Goal: Information Seeking & Learning: Learn about a topic

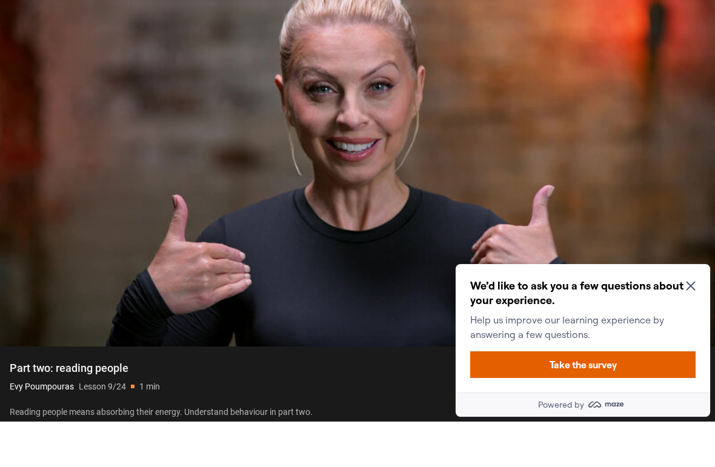
click at [694, 280] on div "We’d like to ask you a few questions about your experience. Help us improve our…" at bounding box center [582, 310] width 225 height 63
click at [691, 283] on icon "Close Maze Prompt" at bounding box center [691, 286] width 10 height 10
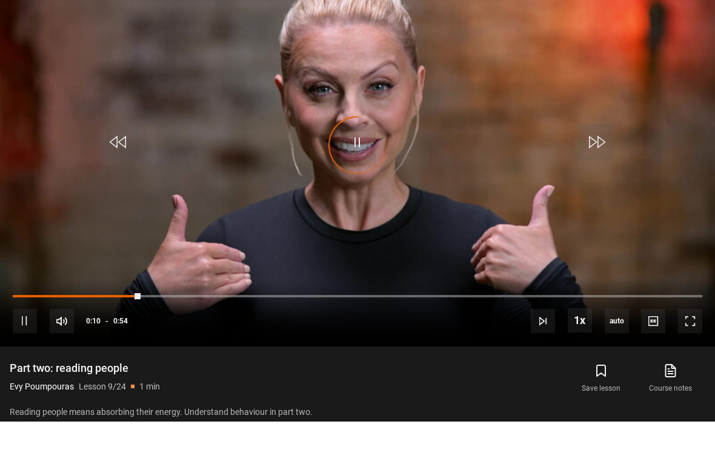
click at [652, 273] on video-js "Video Player is loading. Play Lesson Part two: reading people 10s Skip Back 10 …" at bounding box center [357, 191] width 715 height 402
click at [647, 301] on video-js "Video Player is loading. Play Lesson Part two: reading people 10s Skip Back 10 …" at bounding box center [357, 191] width 715 height 402
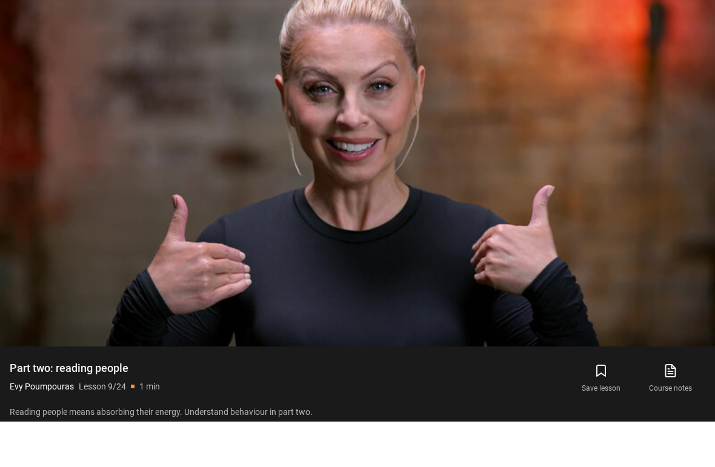
click at [667, 302] on video-js "Video Player is loading. Play Lesson Part two: reading people 10s Skip Back 10 …" at bounding box center [357, 191] width 715 height 402
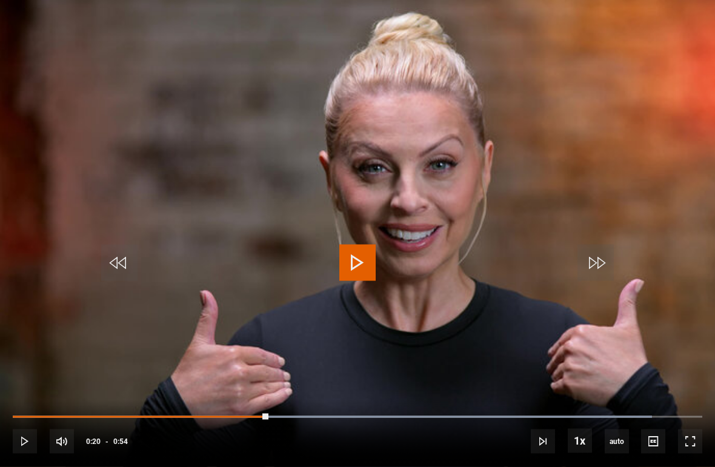
scroll to position [1116, 0]
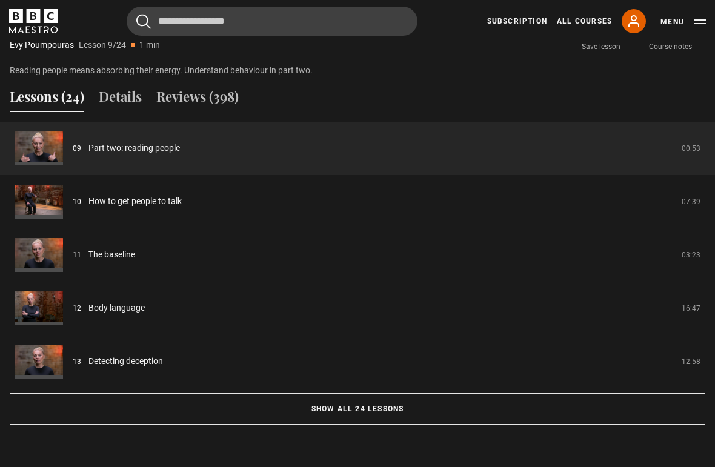
click at [378, 412] on button "Show all 24 lessons" at bounding box center [358, 409] width 696 height 32
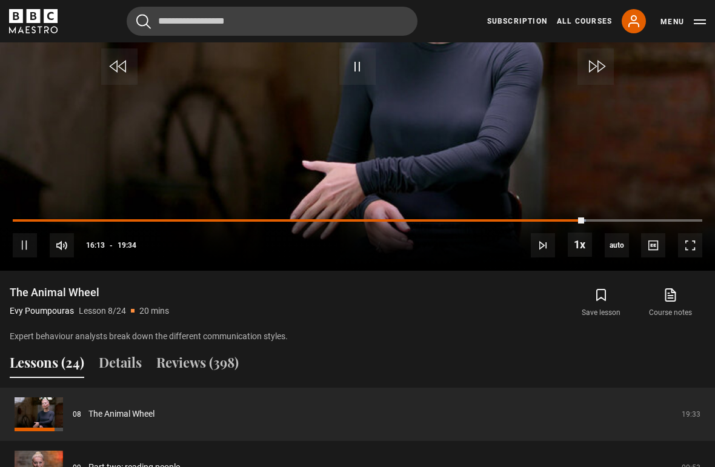
scroll to position [719, 0]
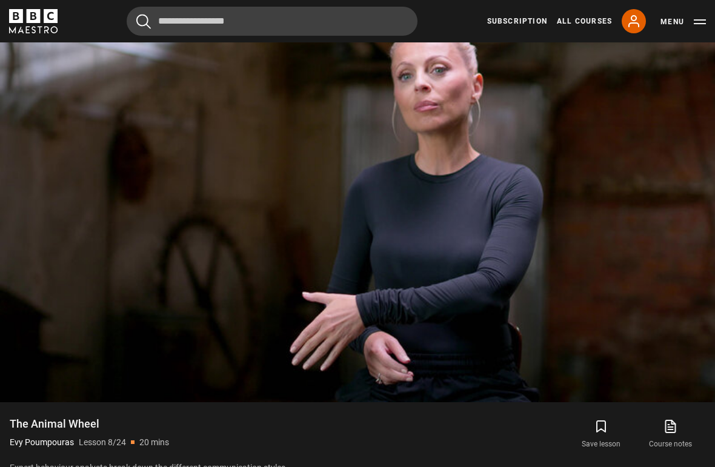
click at [650, 293] on video-js "Video Player is loading. Play Lesson The Animal Wheel 10s Skip Back 10 seconds …" at bounding box center [357, 201] width 715 height 402
click at [654, 374] on span "Video Player" at bounding box center [653, 377] width 24 height 24
click at [653, 374] on span "Video Player" at bounding box center [653, 377] width 24 height 24
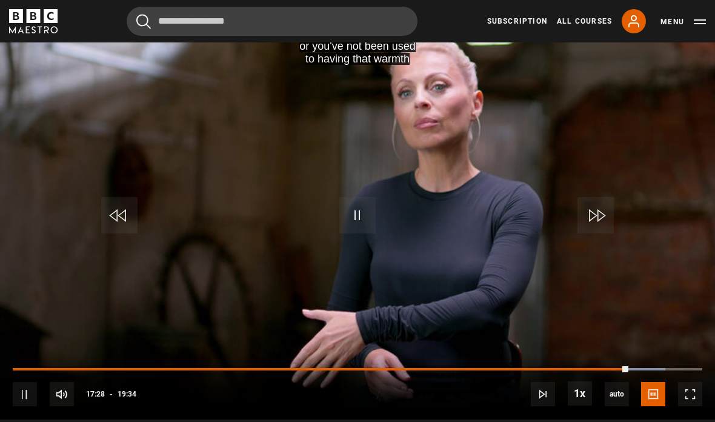
scroll to position [660, 0]
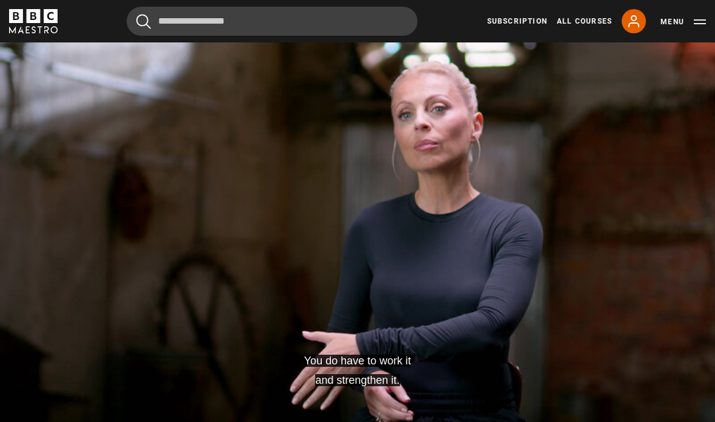
click at [682, 309] on video-js "You do have to work it and strengthen it. Video Player is loading. Play Lesson …" at bounding box center [357, 240] width 715 height 402
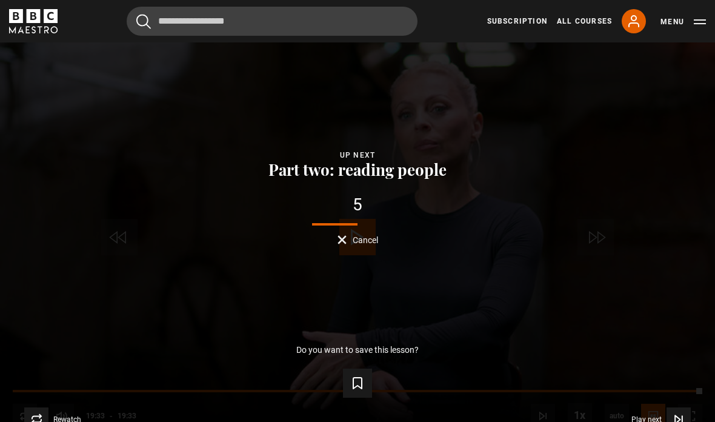
click at [669, 431] on span "Video Player" at bounding box center [679, 419] width 24 height 24
click at [656, 423] on span "Play next" at bounding box center [646, 419] width 30 height 7
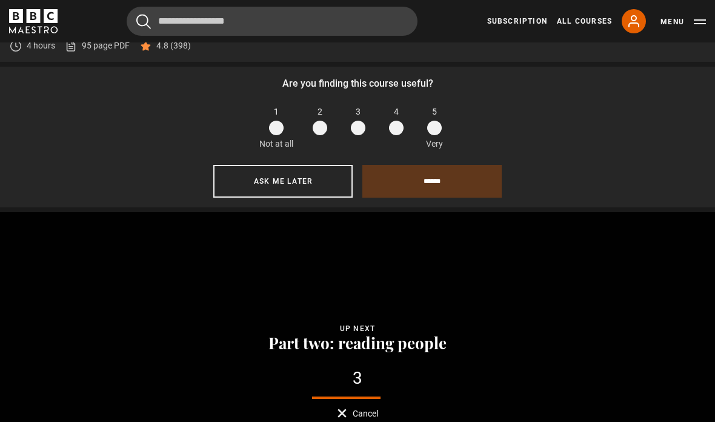
scroll to position [485, 0]
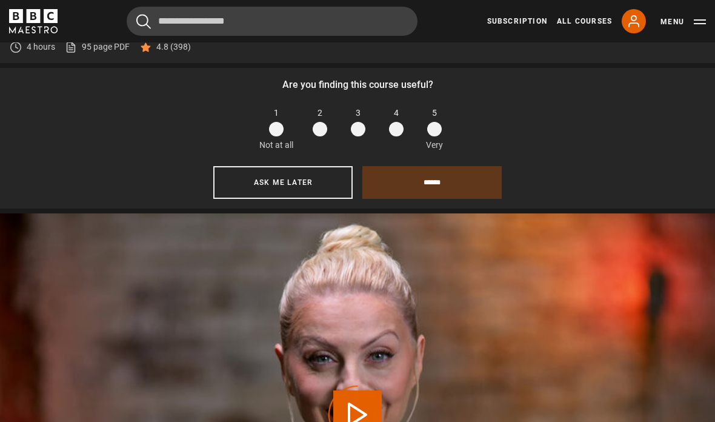
click at [399, 136] on span at bounding box center [396, 129] width 15 height 15
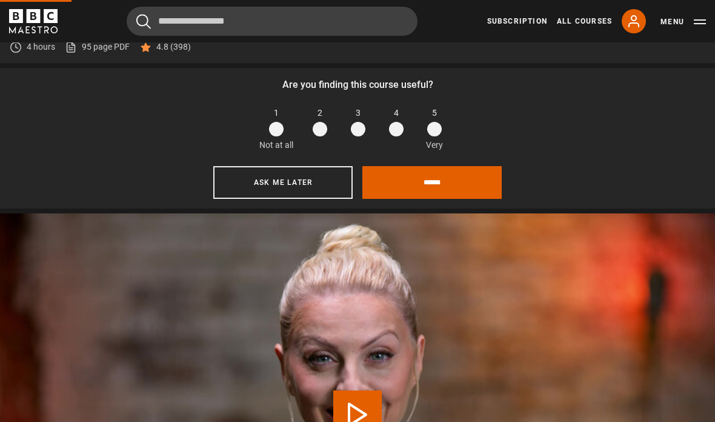
click at [431, 199] on input "******" at bounding box center [431, 182] width 139 height 33
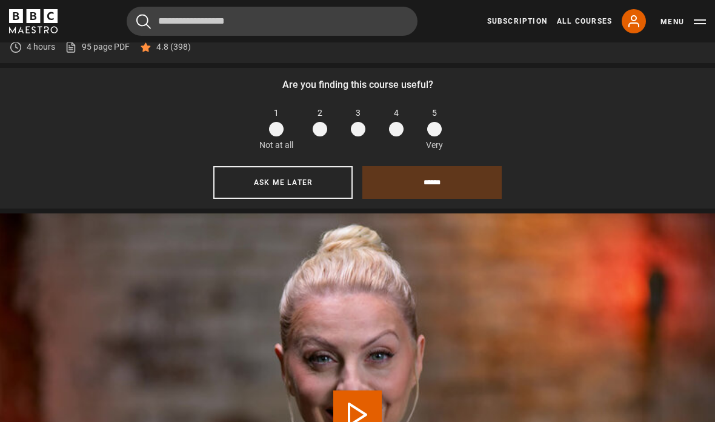
click at [332, 199] on button "Ask me later" at bounding box center [282, 182] width 139 height 33
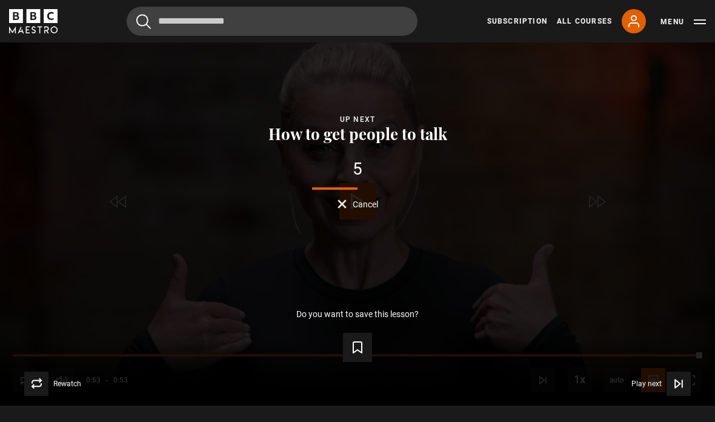
scroll to position [550, 0]
click at [665, 396] on button "Play next Play next" at bounding box center [660, 384] width 59 height 24
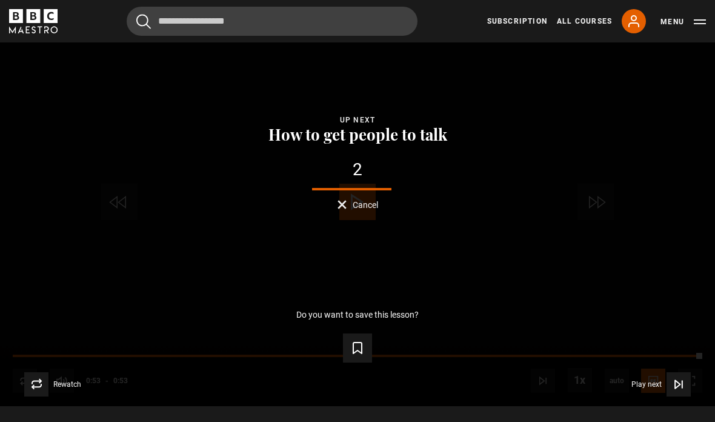
click at [676, 378] on icon "Video Player" at bounding box center [679, 384] width 12 height 12
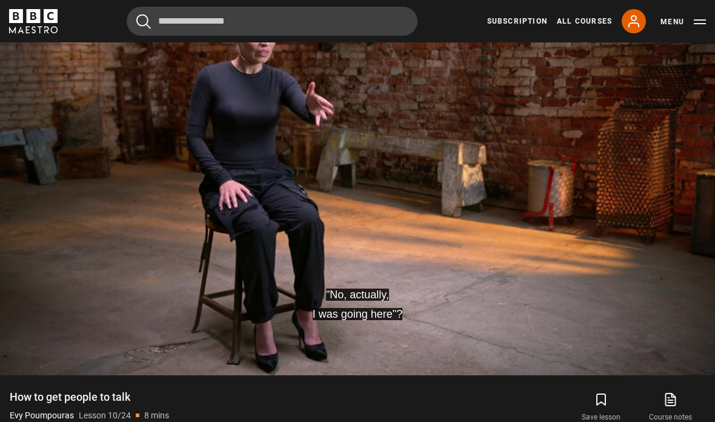
scroll to position [579, 0]
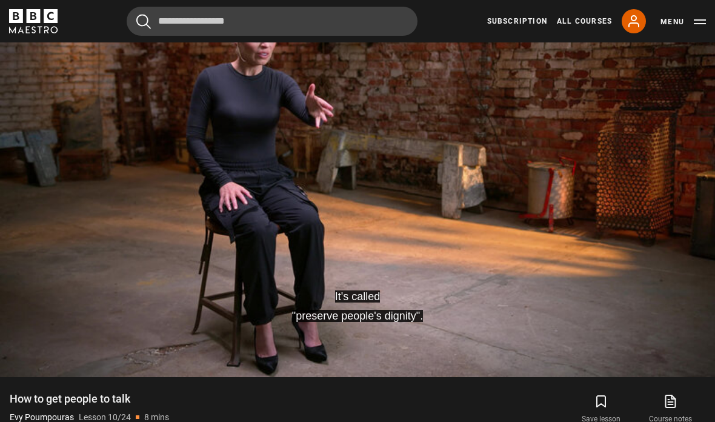
click at [378, 196] on button "Pause" at bounding box center [357, 172] width 42 height 55
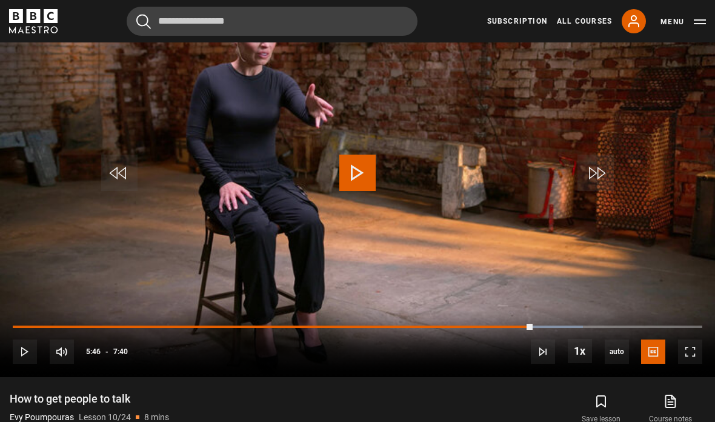
scroll to position [578, 0]
click at [491, 233] on video-js "It was actually incorrect." Video Player is loading. Play Lesson How to get peo…" at bounding box center [357, 176] width 715 height 402
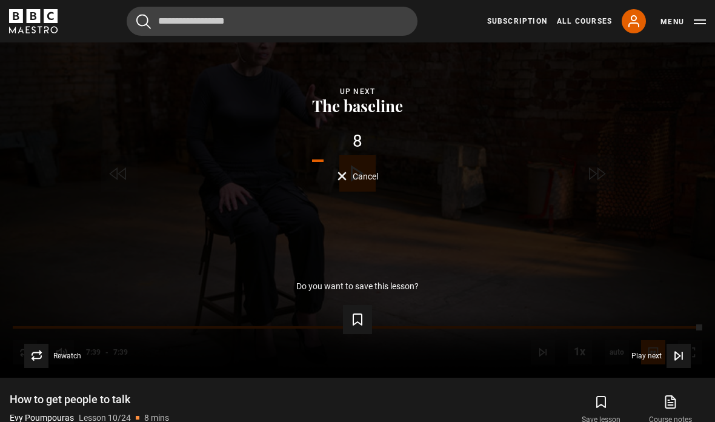
click at [668, 368] on span "Video Player" at bounding box center [679, 356] width 24 height 24
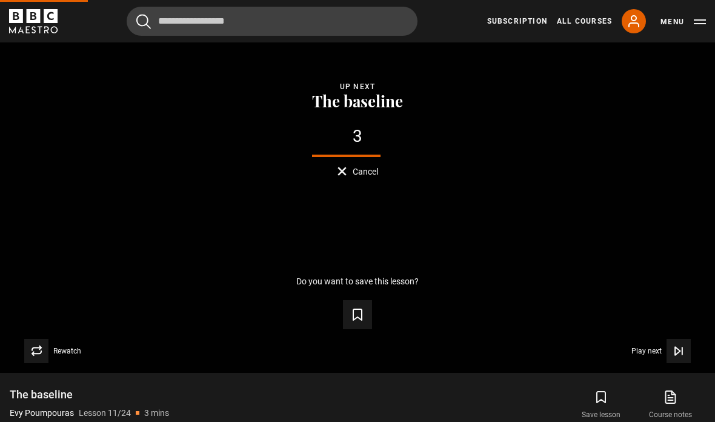
click at [660, 363] on button "Play next Play next" at bounding box center [660, 351] width 59 height 24
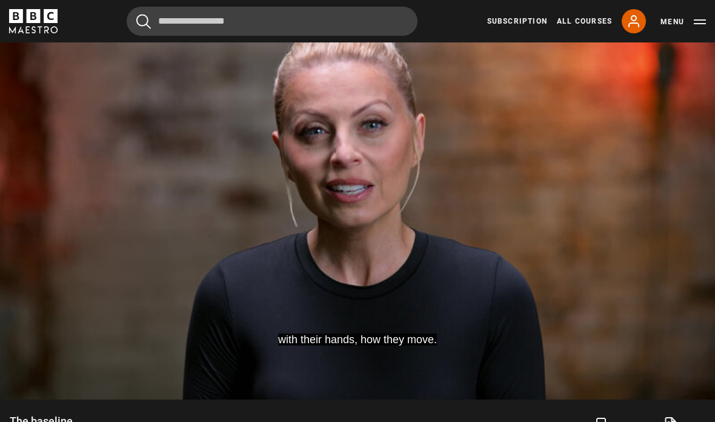
scroll to position [568, 0]
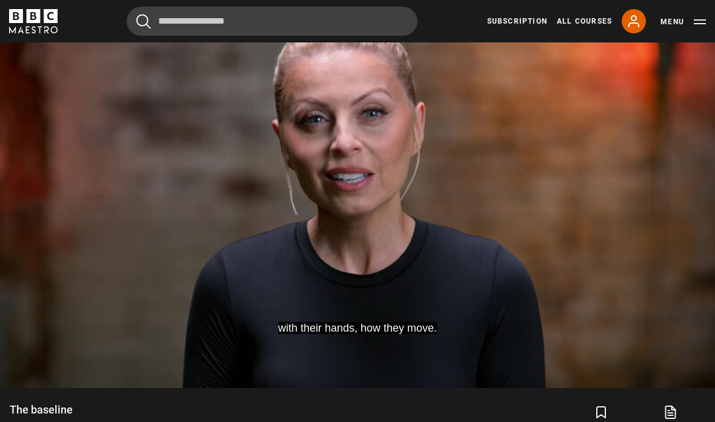
click at [64, 298] on video-js "with their hands, how they move. Video Player is loading. Play Lesson The basel…" at bounding box center [357, 186] width 715 height 402
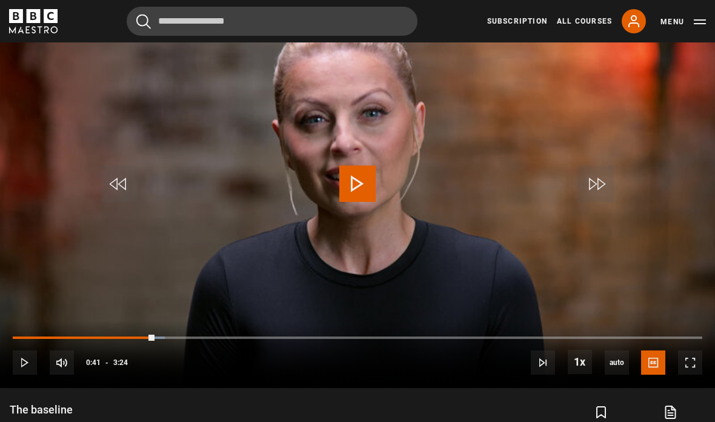
click at [72, 300] on video-js "with their hands, how they move. Video Player is loading. Play Lesson The basel…" at bounding box center [357, 186] width 715 height 402
click at [70, 226] on video-js "with their hands, how they move. Video Player is loading. Play Lesson The basel…" at bounding box center [357, 186] width 715 height 402
click at [74, 224] on video-js "Video Player is loading. Play Lesson The baseline 10s Skip Back 10 seconds Paus…" at bounding box center [357, 186] width 715 height 402
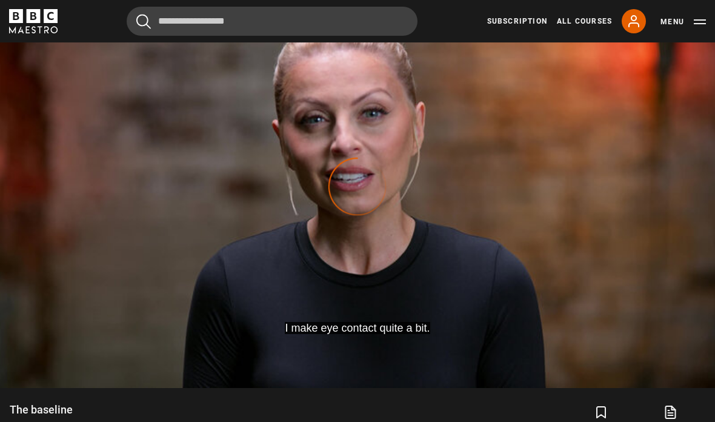
click at [111, 245] on video-js "I make eye contact quite a bit. Video Player is loading. Play Lesson The baseli…" at bounding box center [357, 186] width 715 height 402
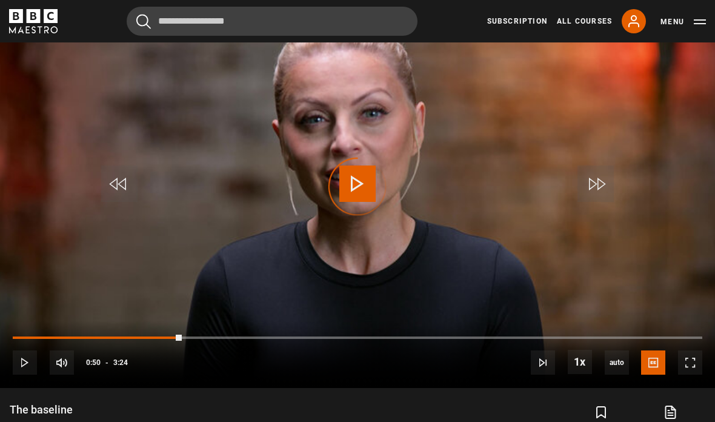
click at [115, 248] on video-js "I make eye contact quite a bit. Video Player is loading. Play Lesson The baseli…" at bounding box center [357, 186] width 715 height 402
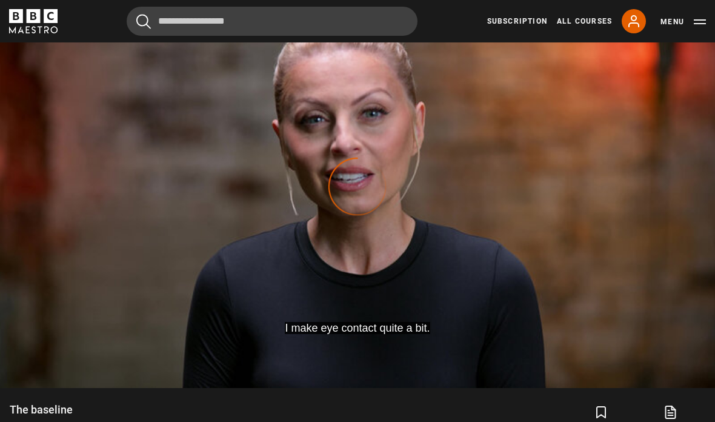
click at [95, 289] on video-js "I make eye contact quite a bit. Video Player is loading. Play Lesson The baseli…" at bounding box center [357, 186] width 715 height 402
click at [94, 288] on video-js "I make eye contact quite a bit. Video Player is loading. Play Lesson The baseli…" at bounding box center [357, 186] width 715 height 402
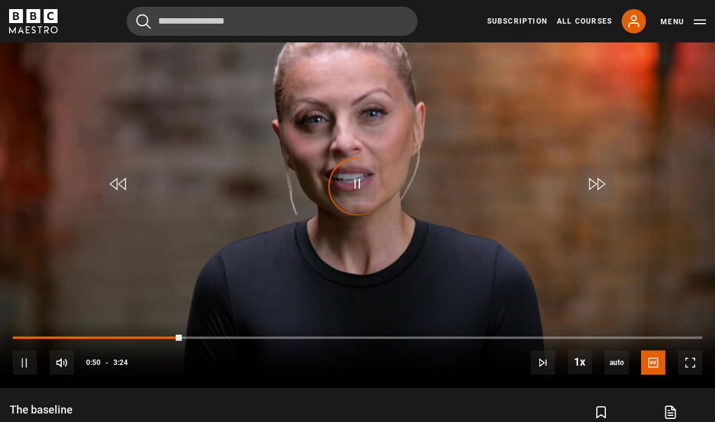
click at [351, 208] on div "Video Player is loading." at bounding box center [357, 186] width 61 height 61
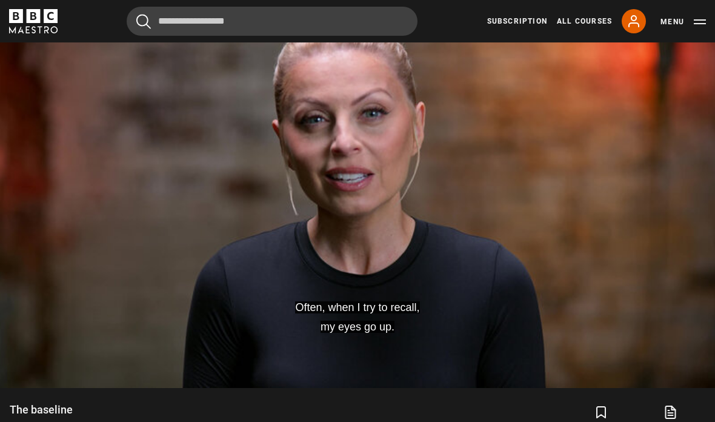
click at [348, 211] on button "Pause" at bounding box center [357, 183] width 42 height 55
click at [285, 276] on video-js "I'm an illustrator. Video Player is loading. Play Lesson The baseline 10s Skip …" at bounding box center [357, 186] width 715 height 402
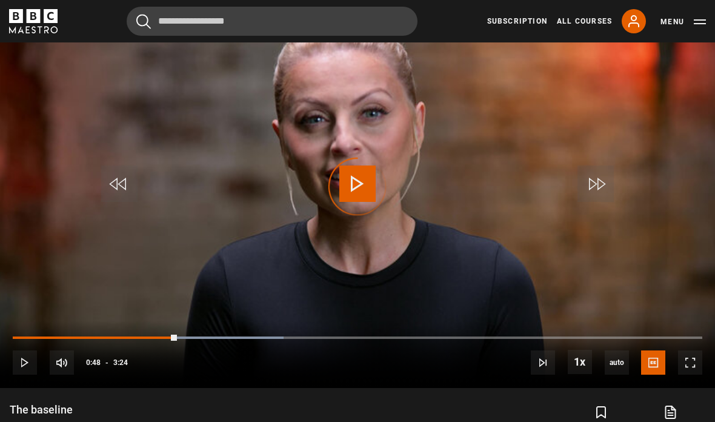
scroll to position [563, 0]
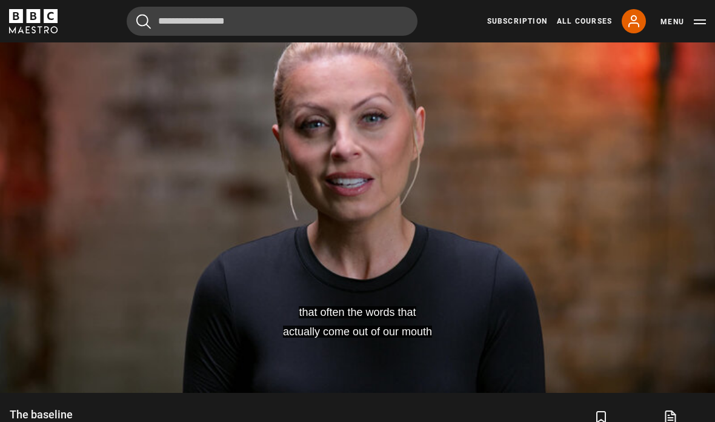
click at [135, 288] on video-js "that often the words that actually come out of our mouth Video Player is loadin…" at bounding box center [357, 191] width 715 height 402
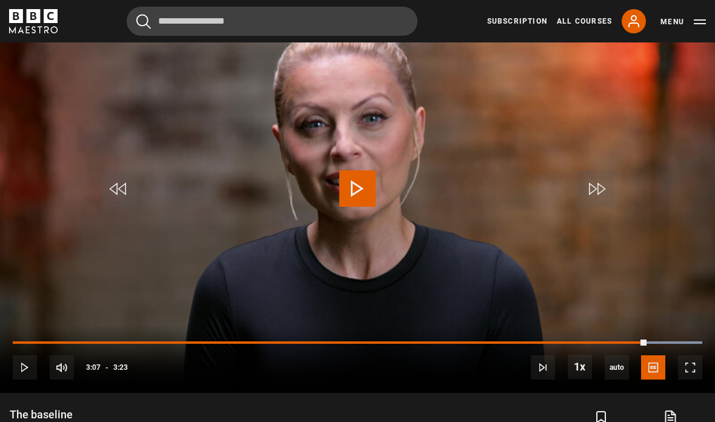
click at [116, 307] on video-js "that often the words that actually come out of our mouth Video Player is loadin…" at bounding box center [357, 191] width 715 height 402
click at [130, 309] on video-js "have the least impact on people? Video Player is loading. Play Lesson The basel…" at bounding box center [357, 191] width 715 height 402
click at [125, 293] on video-js "have the least impact on people? Video Player is loading. Play Lesson The basel…" at bounding box center [357, 191] width 715 height 402
click at [125, 292] on video-js "have the least impact on people? Video Player is loading. Play Lesson The basel…" at bounding box center [357, 191] width 715 height 402
click at [125, 291] on video-js "have the least impact on people? Video Player is loading. Play Lesson The basel…" at bounding box center [357, 191] width 715 height 402
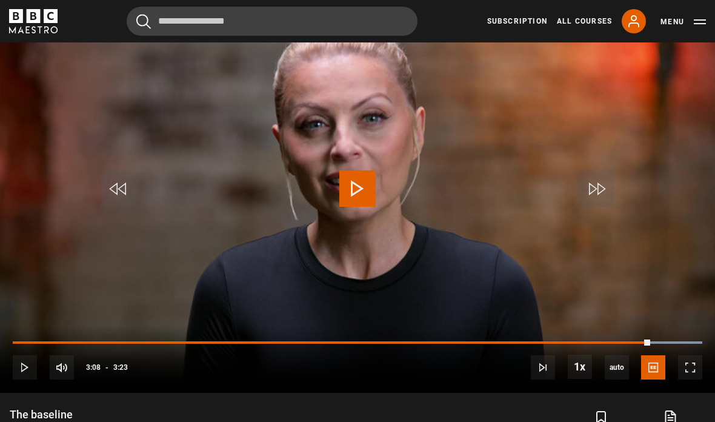
click at [127, 288] on video-js "have the least impact on people? Video Player is loading. Play Lesson The basel…" at bounding box center [357, 191] width 715 height 402
click at [131, 286] on video-js "have the least impact on people? Video Player is loading. Play Lesson The basel…" at bounding box center [357, 191] width 715 height 402
click at [139, 290] on video-js "have the least impact on people? Video Player is loading. Play Lesson The basel…" at bounding box center [357, 191] width 715 height 402
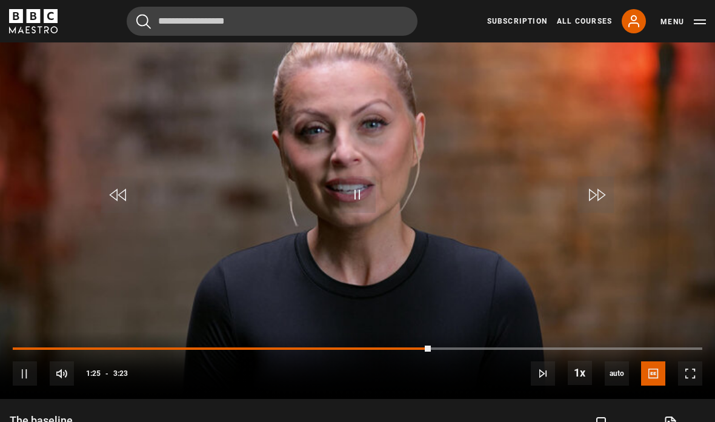
scroll to position [544, 0]
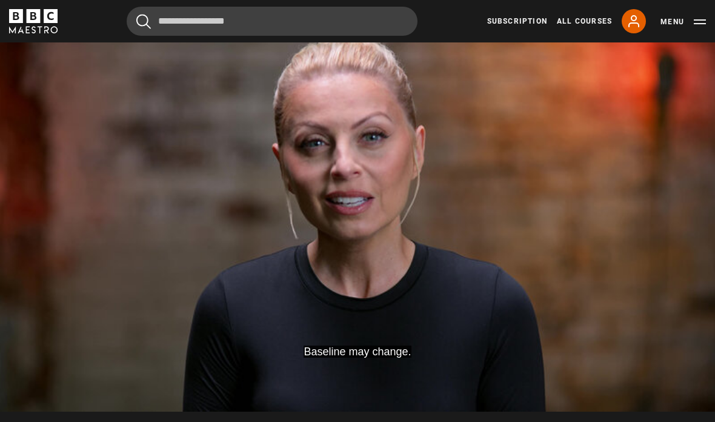
click at [344, 264] on video-js "Baseline may change. Video Player is loading. Play Lesson The baseline 10s Skip…" at bounding box center [357, 210] width 715 height 402
click at [450, 324] on video-js "Video Player is loading. Play Lesson The baseline 10s Skip Back 10 seconds Paus…" at bounding box center [357, 210] width 715 height 402
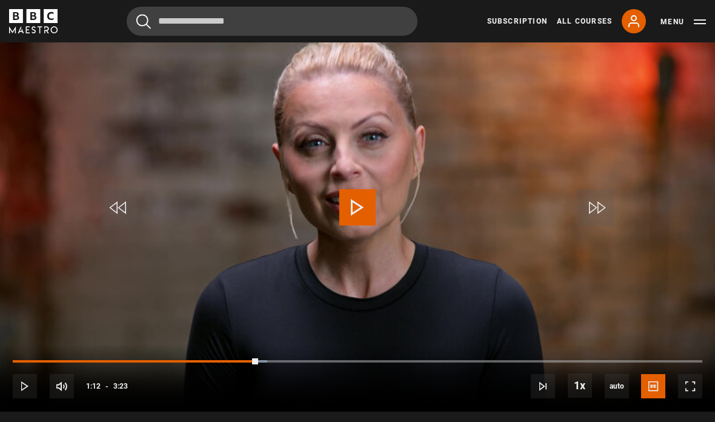
click at [374, 225] on span "Video Player" at bounding box center [357, 207] width 36 height 36
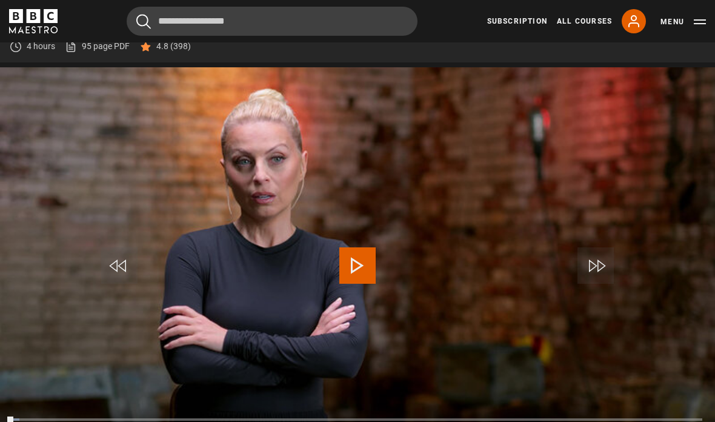
scroll to position [508, 0]
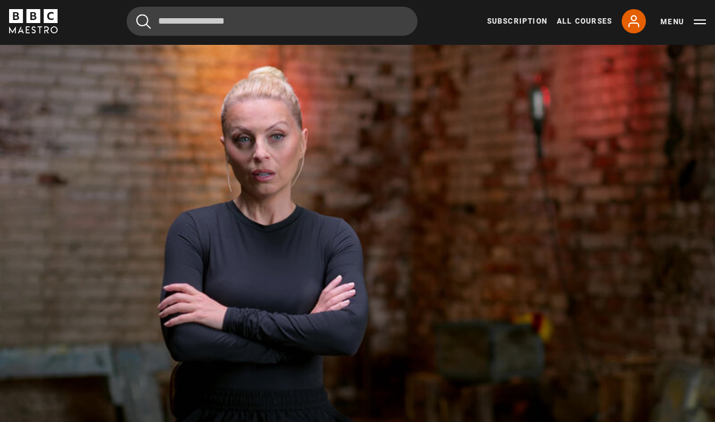
click at [588, 229] on video-js "Video Player is loading. Play Lesson Body language 10s Skip Back 10 seconds Pau…" at bounding box center [357, 246] width 715 height 402
click at [375, 221] on video-js "so they may put a barrier between them and you. Video Player is loading. Play L…" at bounding box center [357, 246] width 715 height 402
